Goal: Task Accomplishment & Management: Use online tool/utility

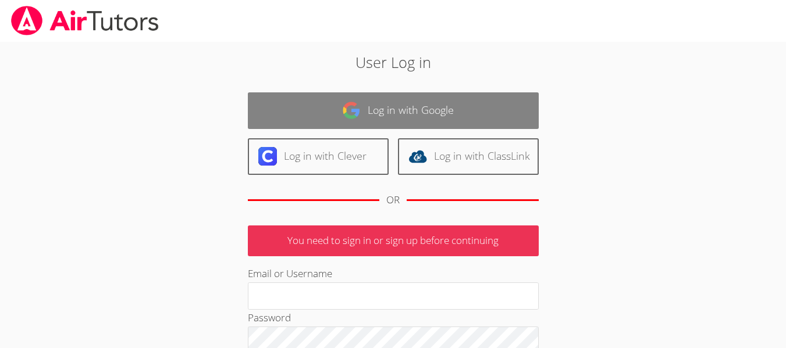
click at [412, 112] on link "Log in with Google" at bounding box center [393, 110] width 291 height 37
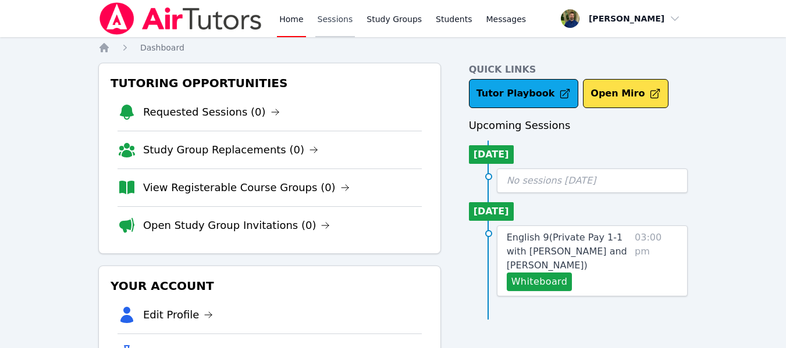
click at [326, 19] on link "Sessions" at bounding box center [335, 18] width 40 height 37
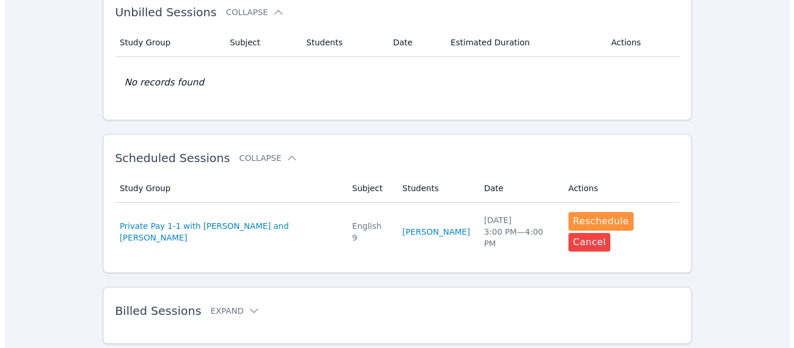
scroll to position [237, 0]
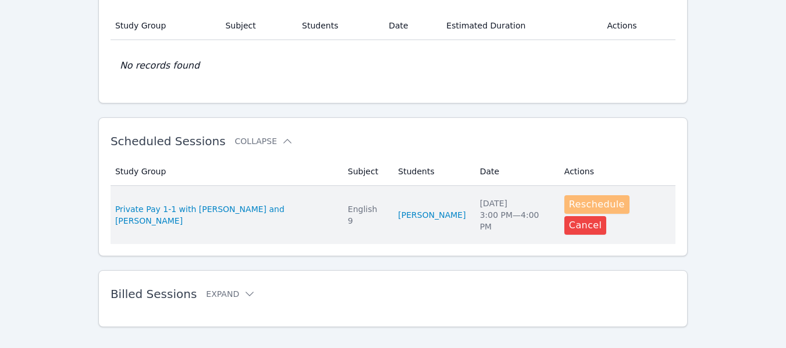
click at [577, 206] on button "Reschedule" at bounding box center [596, 204] width 65 height 19
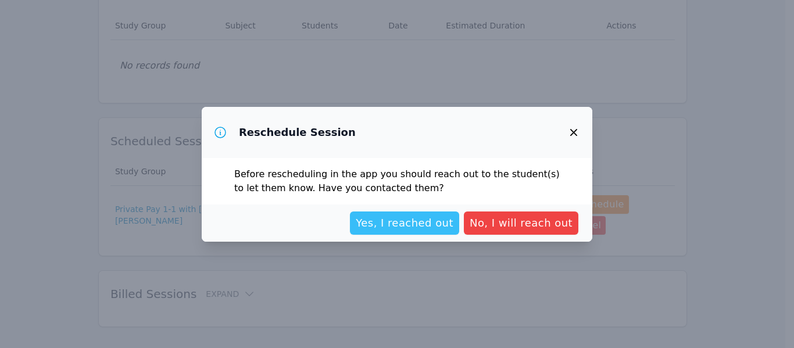
click at [423, 230] on span "Yes, I reached out" at bounding box center [405, 223] width 98 height 16
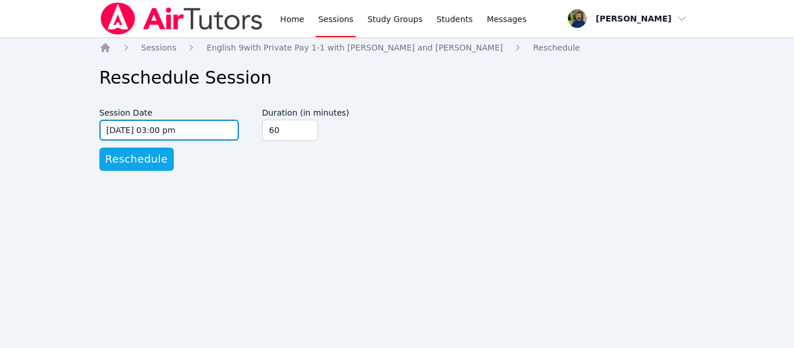
click at [208, 135] on input "[DATE] 03:00 pm" at bounding box center [169, 130] width 140 height 21
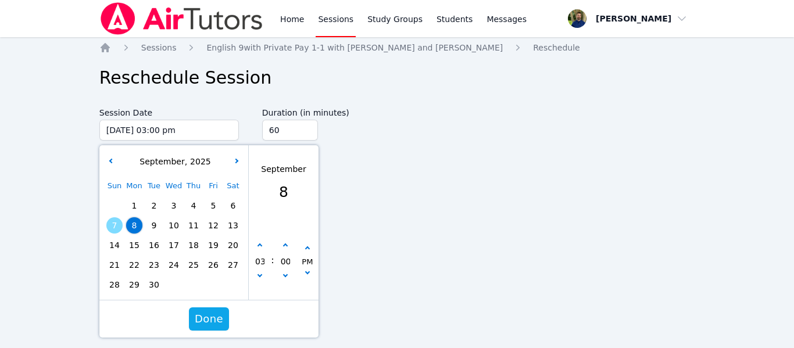
click at [113, 219] on span "7" at bounding box center [114, 225] width 16 height 16
click at [283, 247] on icon "button" at bounding box center [285, 246] width 5 height 5
type input "09/07/2025 03:05 pm"
type input "05"
click at [285, 247] on icon "button" at bounding box center [285, 246] width 5 height 5
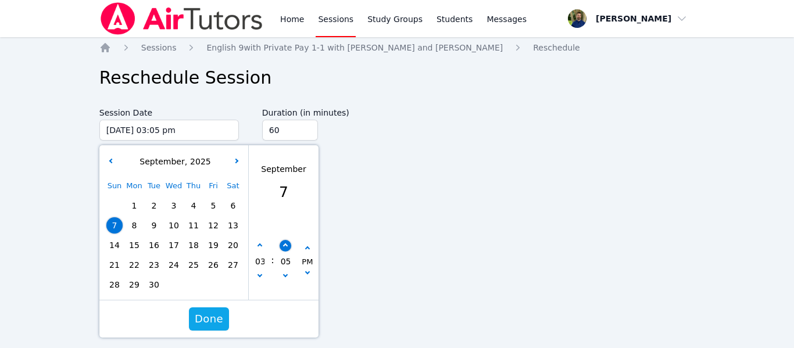
type input "09/07/2025 03:10 pm"
type input "10"
click at [285, 247] on icon "button" at bounding box center [285, 246] width 5 height 5
type input "09/07/2025 03:15 pm"
type input "15"
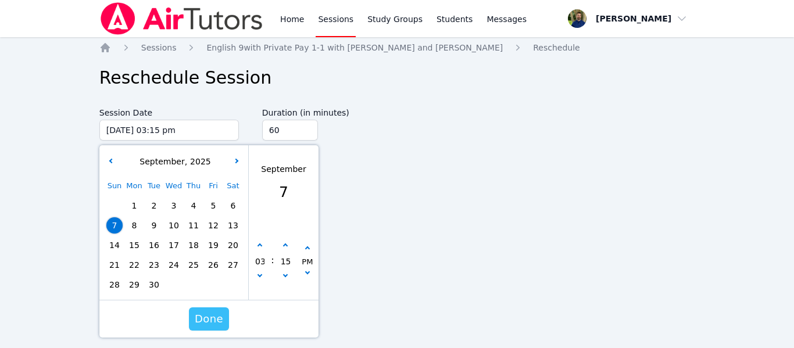
click at [204, 321] on span "Done" at bounding box center [209, 319] width 28 height 16
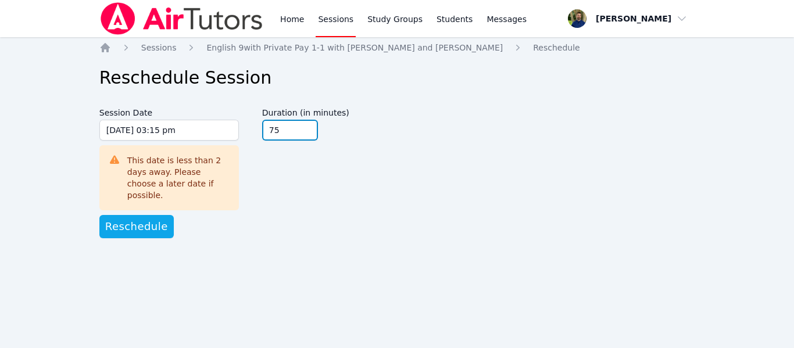
click at [306, 126] on input "75" at bounding box center [290, 130] width 56 height 21
click at [306, 126] on input "90" at bounding box center [290, 130] width 56 height 21
click at [306, 126] on input "105" at bounding box center [290, 130] width 56 height 21
type input "120"
click at [306, 126] on input "120" at bounding box center [290, 130] width 56 height 21
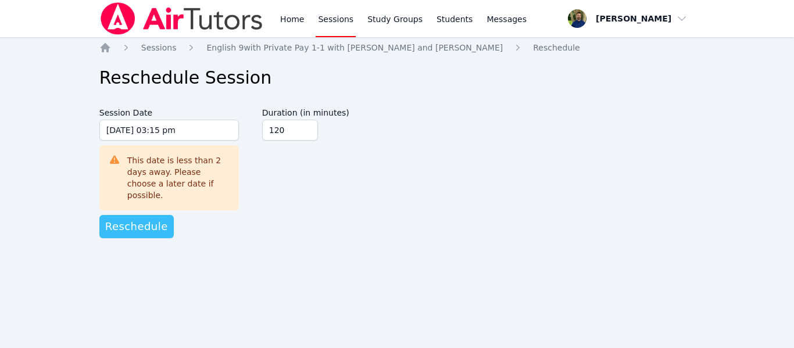
click at [127, 219] on span "Reschedule" at bounding box center [136, 227] width 63 height 16
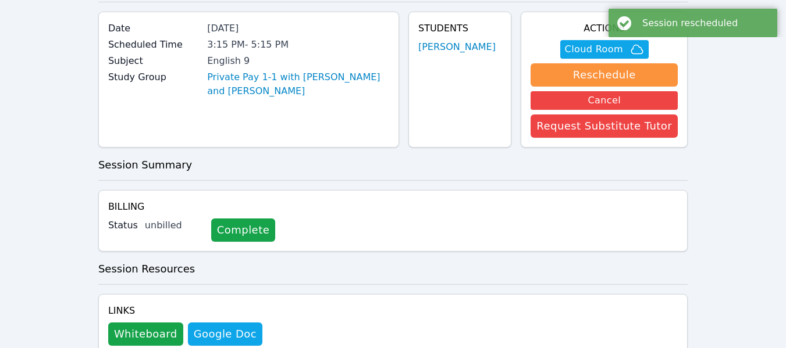
scroll to position [86, 0]
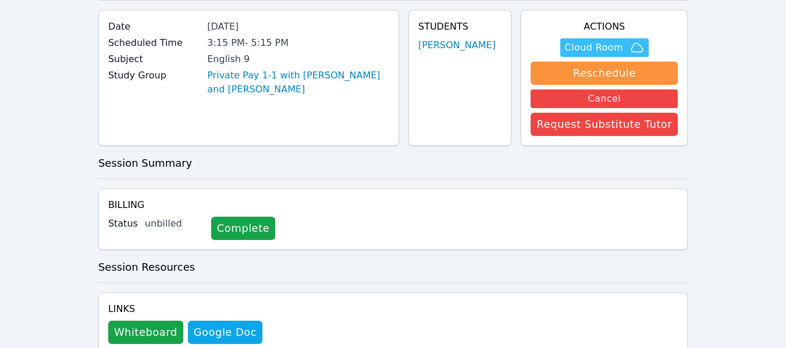
click at [591, 46] on span "Cloud Room" at bounding box center [594, 48] width 58 height 14
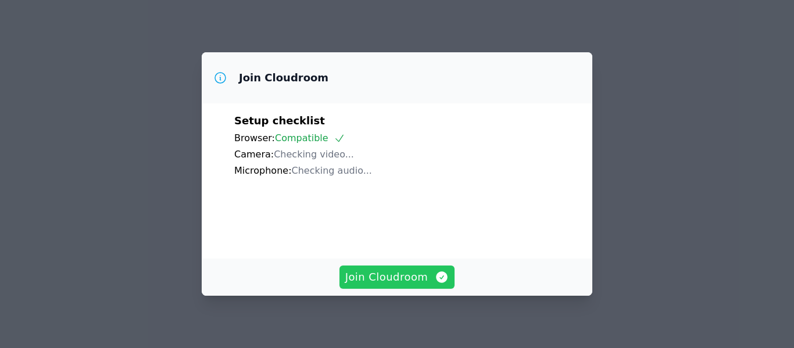
click at [384, 274] on span "Join Cloudroom" at bounding box center [397, 277] width 104 height 16
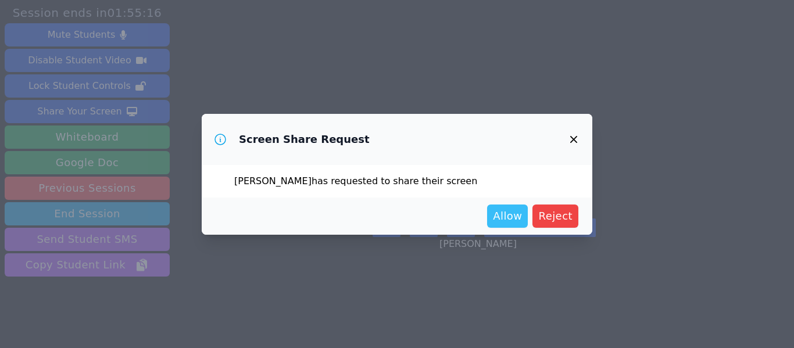
click at [516, 219] on span "Allow" at bounding box center [507, 216] width 29 height 16
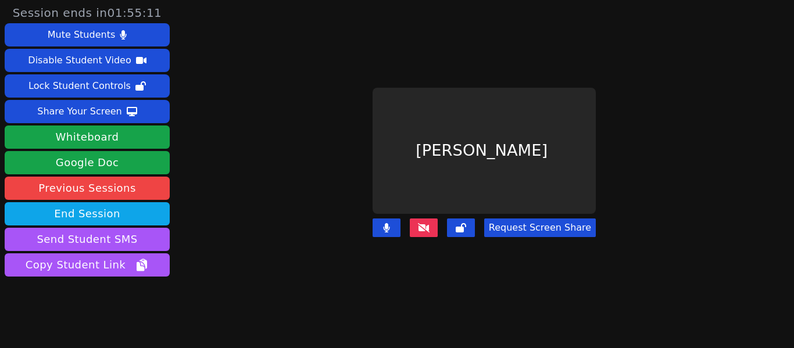
click at [526, 226] on button "Request Screen Share" at bounding box center [540, 228] width 112 height 19
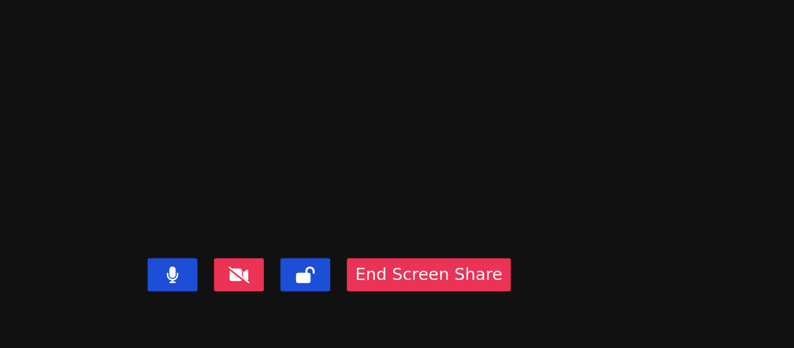
scroll to position [28, 0]
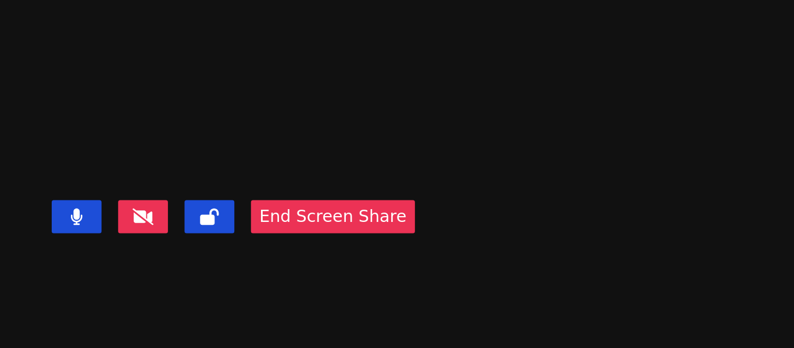
drag, startPoint x: 555, startPoint y: 160, endPoint x: 615, endPoint y: 204, distance: 74.2
click at [501, 180] on video at bounding box center [413, 122] width 174 height 115
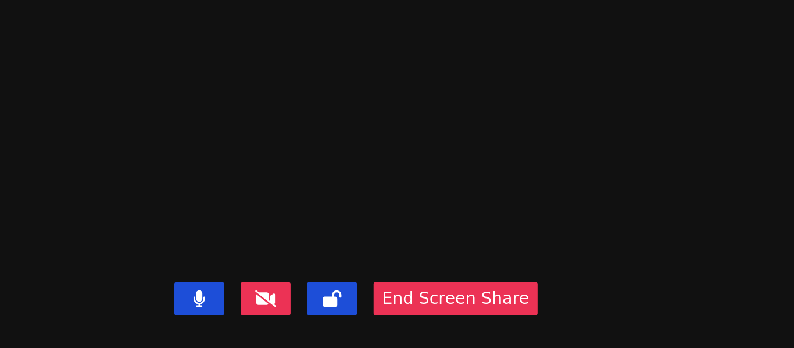
scroll to position [0, 0]
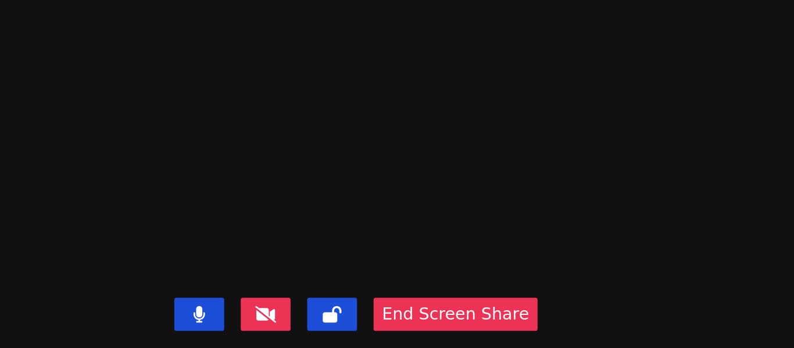
click at [326, 94] on video at bounding box center [413, 151] width 174 height 115
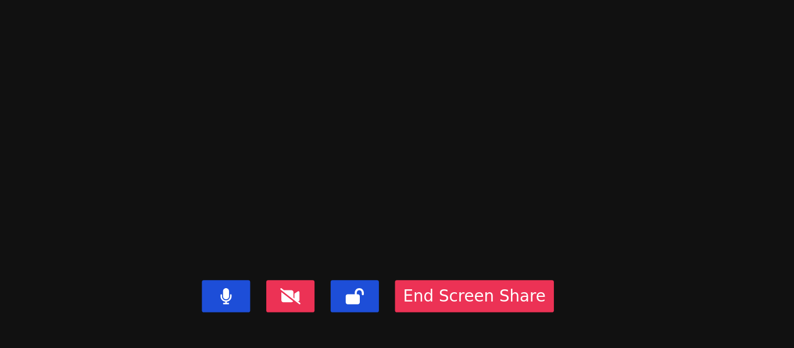
click at [334, 94] on video at bounding box center [413, 151] width 174 height 115
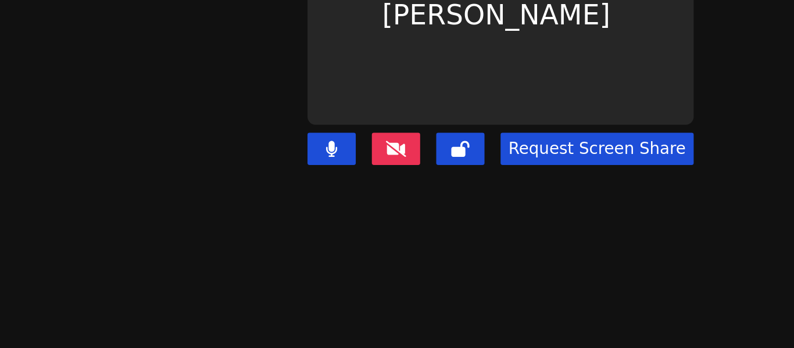
click at [524, 219] on button "Request Screen Share" at bounding box center [540, 228] width 112 height 19
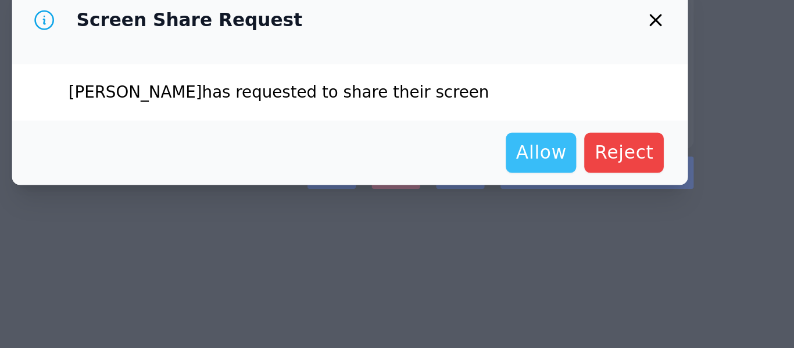
click at [520, 208] on span "Allow" at bounding box center [507, 216] width 29 height 16
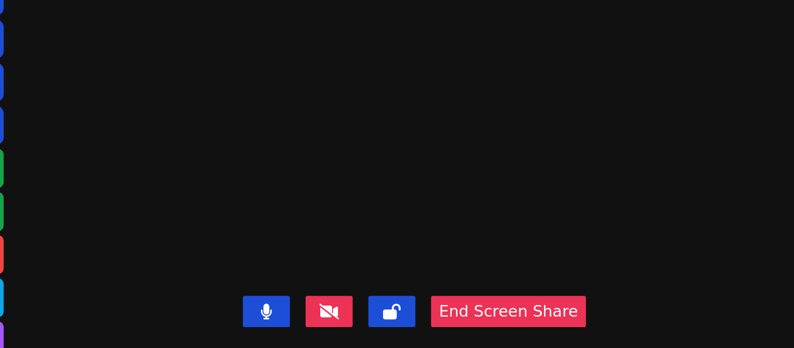
click at [337, 94] on video at bounding box center [413, 151] width 174 height 115
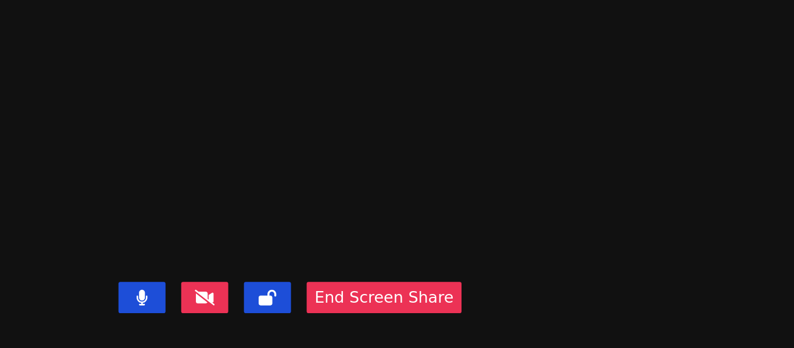
scroll to position [17, 0]
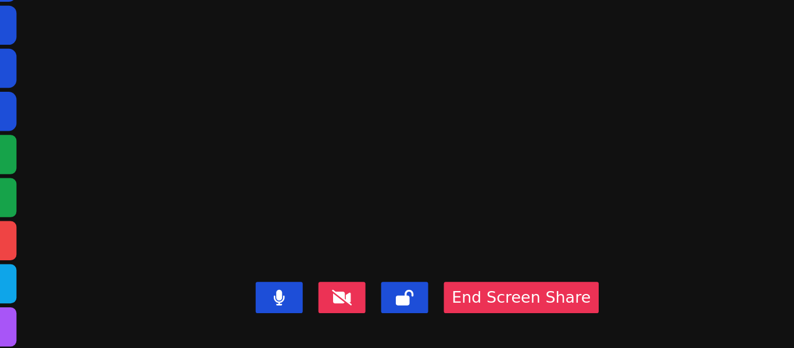
drag, startPoint x: 255, startPoint y: 73, endPoint x: 286, endPoint y: 72, distance: 31.4
click at [326, 76] on video at bounding box center [413, 133] width 174 height 115
click at [326, 101] on video at bounding box center [413, 133] width 174 height 115
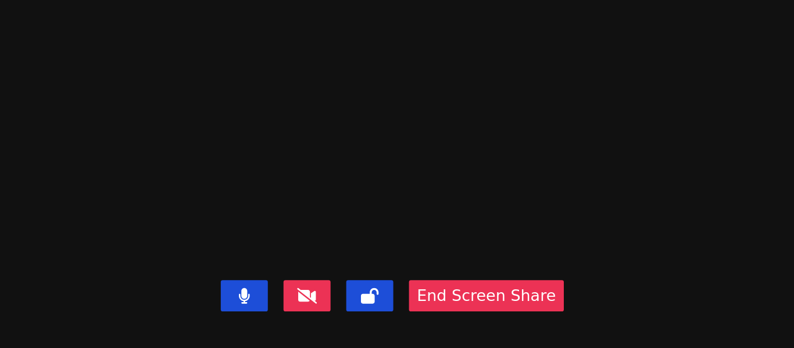
click at [326, 86] on video at bounding box center [413, 133] width 174 height 115
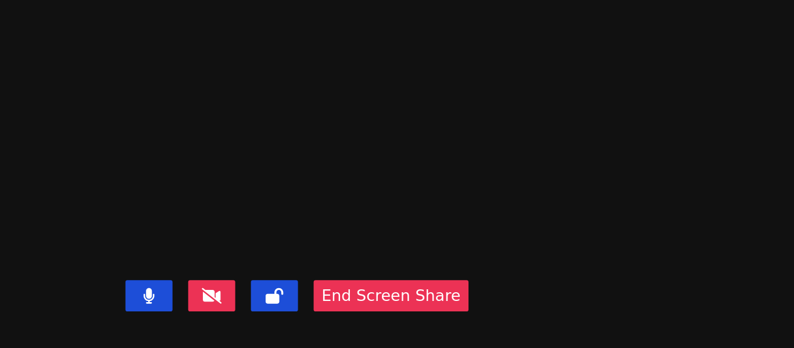
scroll to position [28, 0]
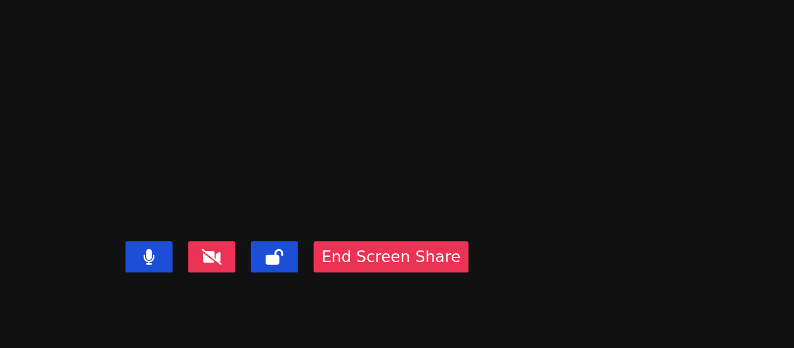
click at [501, 115] on video at bounding box center [413, 122] width 174 height 115
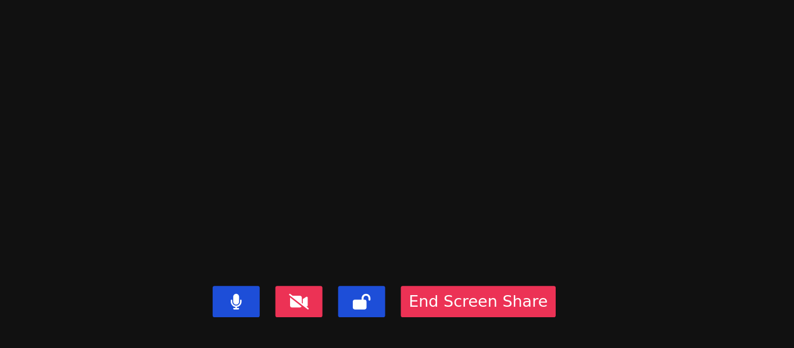
scroll to position [0, 0]
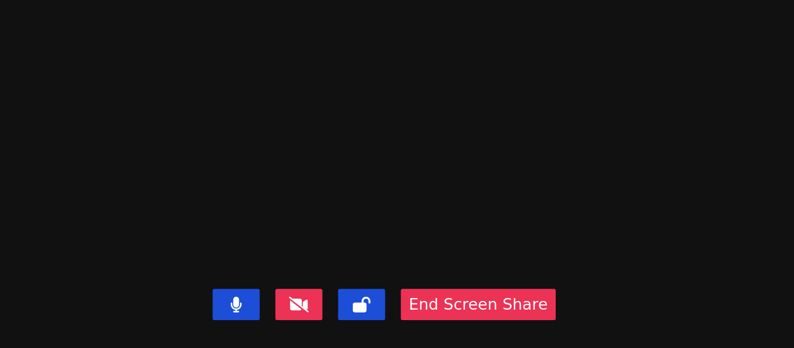
click at [348, 94] on video at bounding box center [413, 151] width 174 height 115
click at [326, 94] on video at bounding box center [413, 151] width 174 height 115
click at [375, 94] on video at bounding box center [413, 151] width 174 height 115
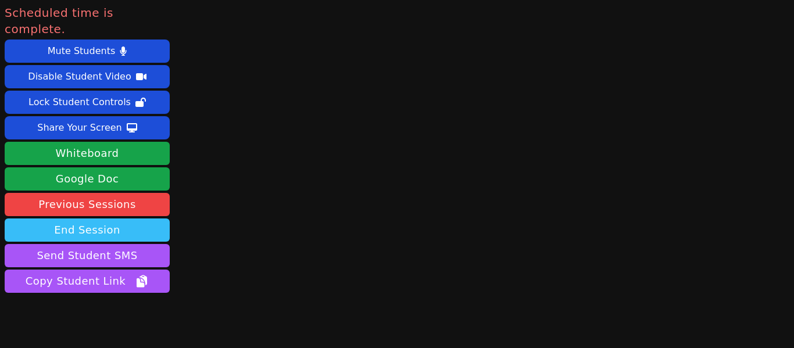
click at [90, 219] on button "End Session" at bounding box center [87, 230] width 165 height 23
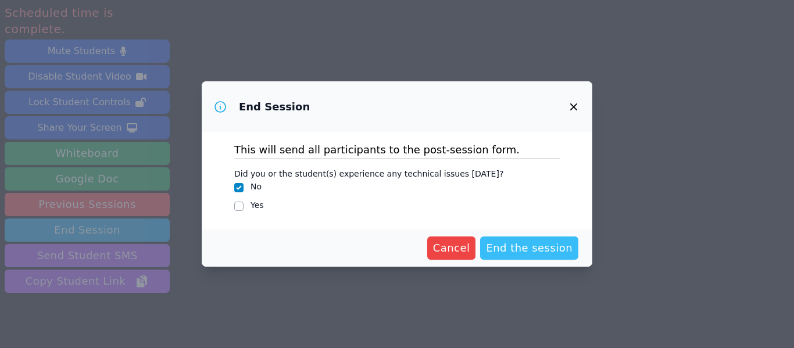
click at [555, 241] on span "End the session" at bounding box center [529, 248] width 87 height 16
